Goal: Navigation & Orientation: Find specific page/section

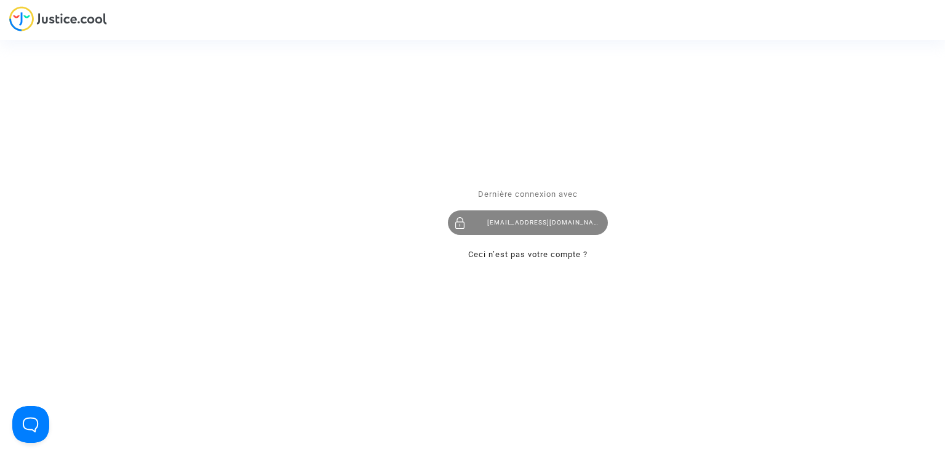
click at [497, 225] on div "[EMAIL_ADDRESS][DOMAIN_NAME]" at bounding box center [528, 223] width 160 height 25
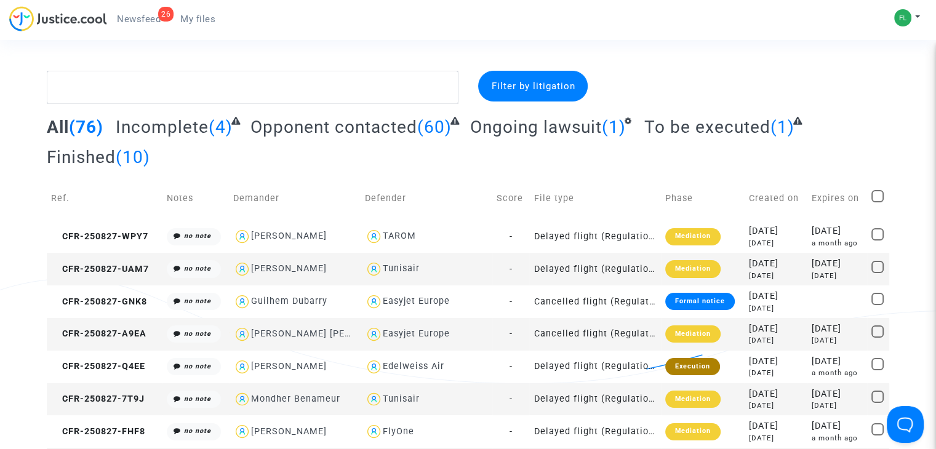
click at [140, 19] on span "Newsfeed" at bounding box center [139, 19] width 44 height 11
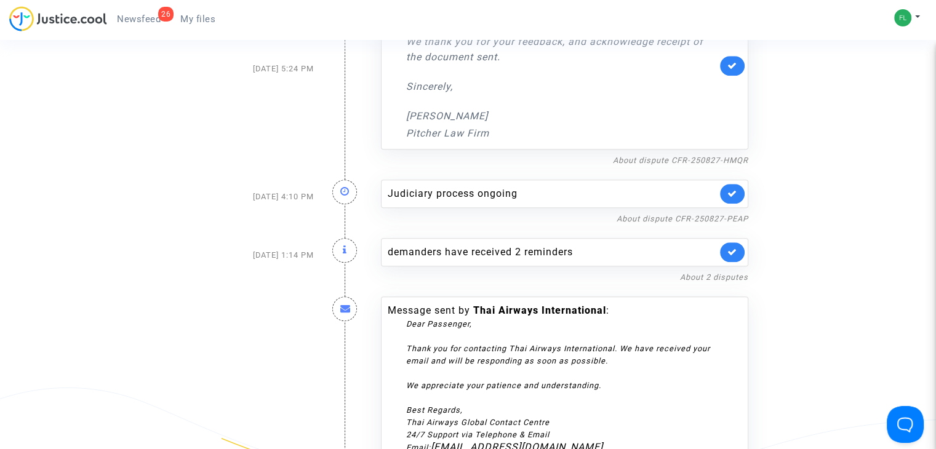
scroll to position [943, 0]
